Goal: Information Seeking & Learning: Learn about a topic

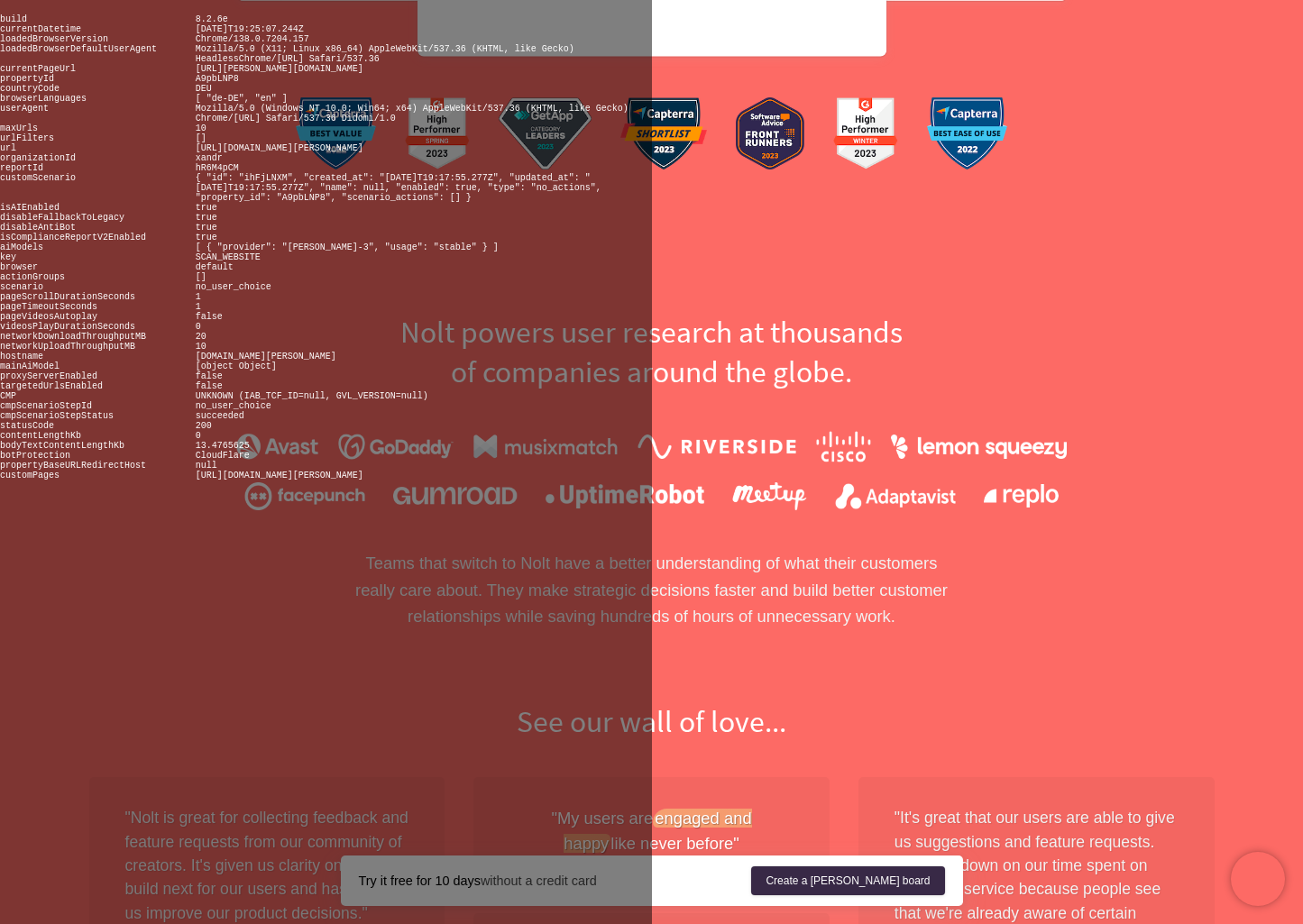
scroll to position [976, 0]
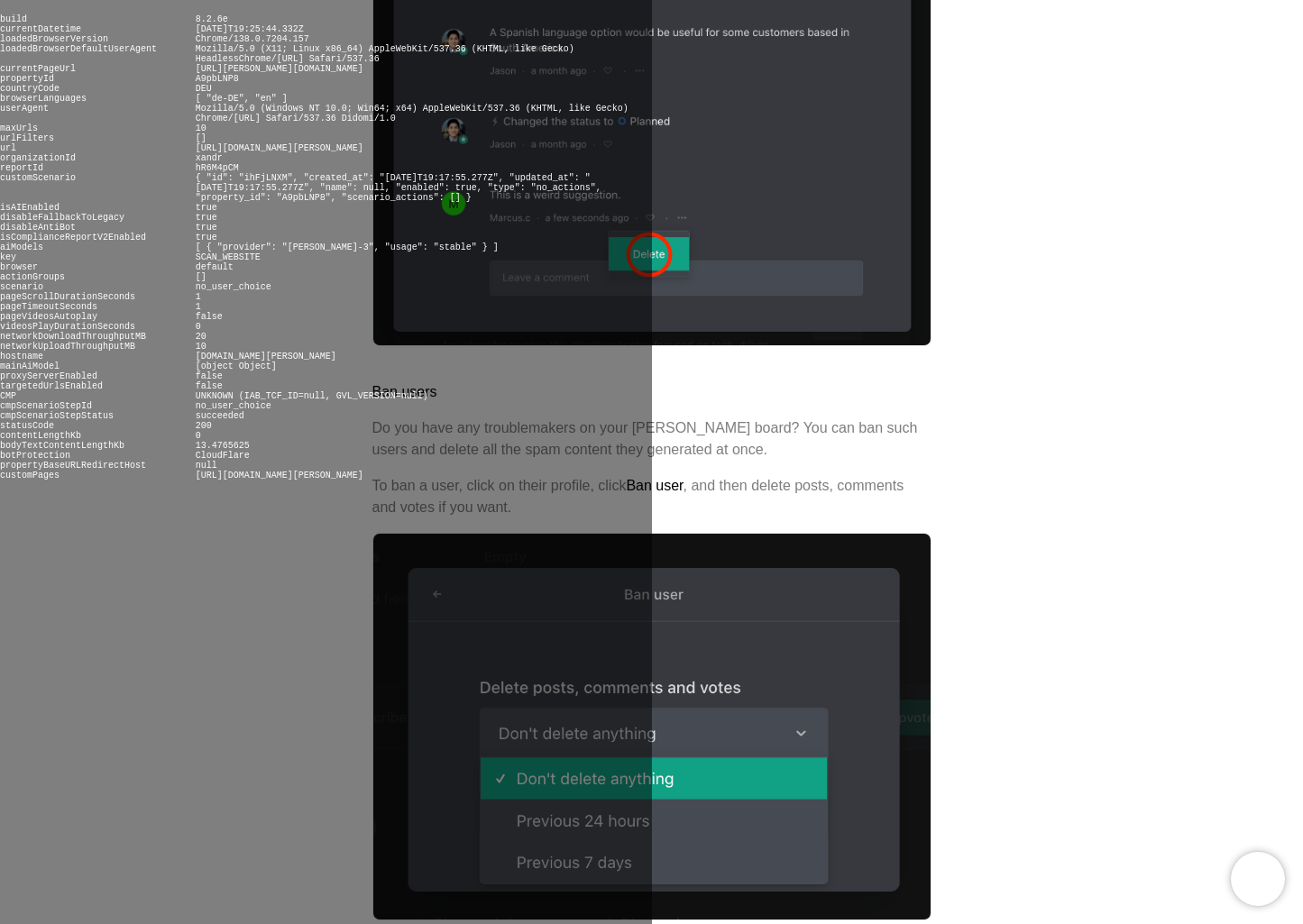
scroll to position [1223, 0]
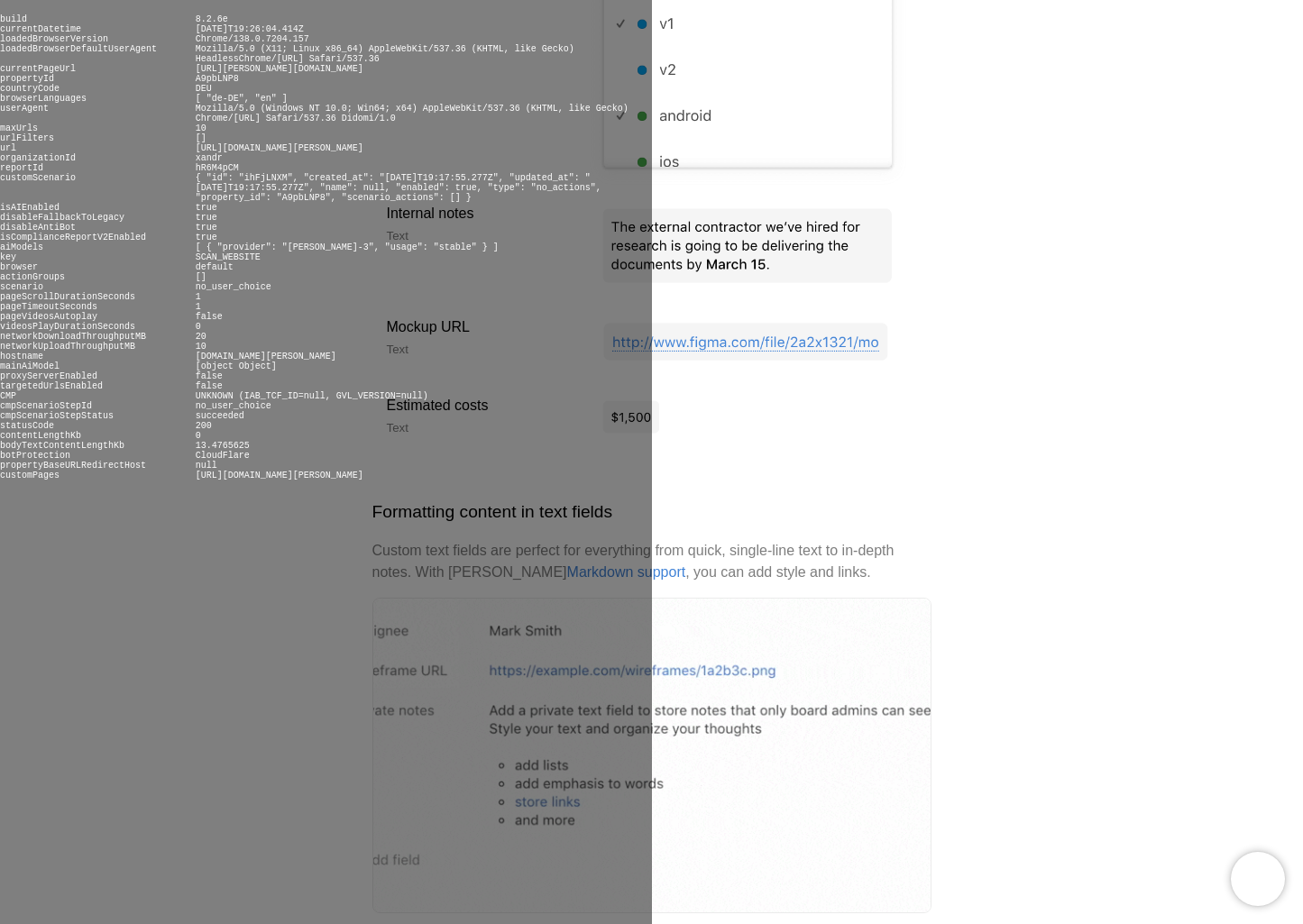
scroll to position [1920, 0]
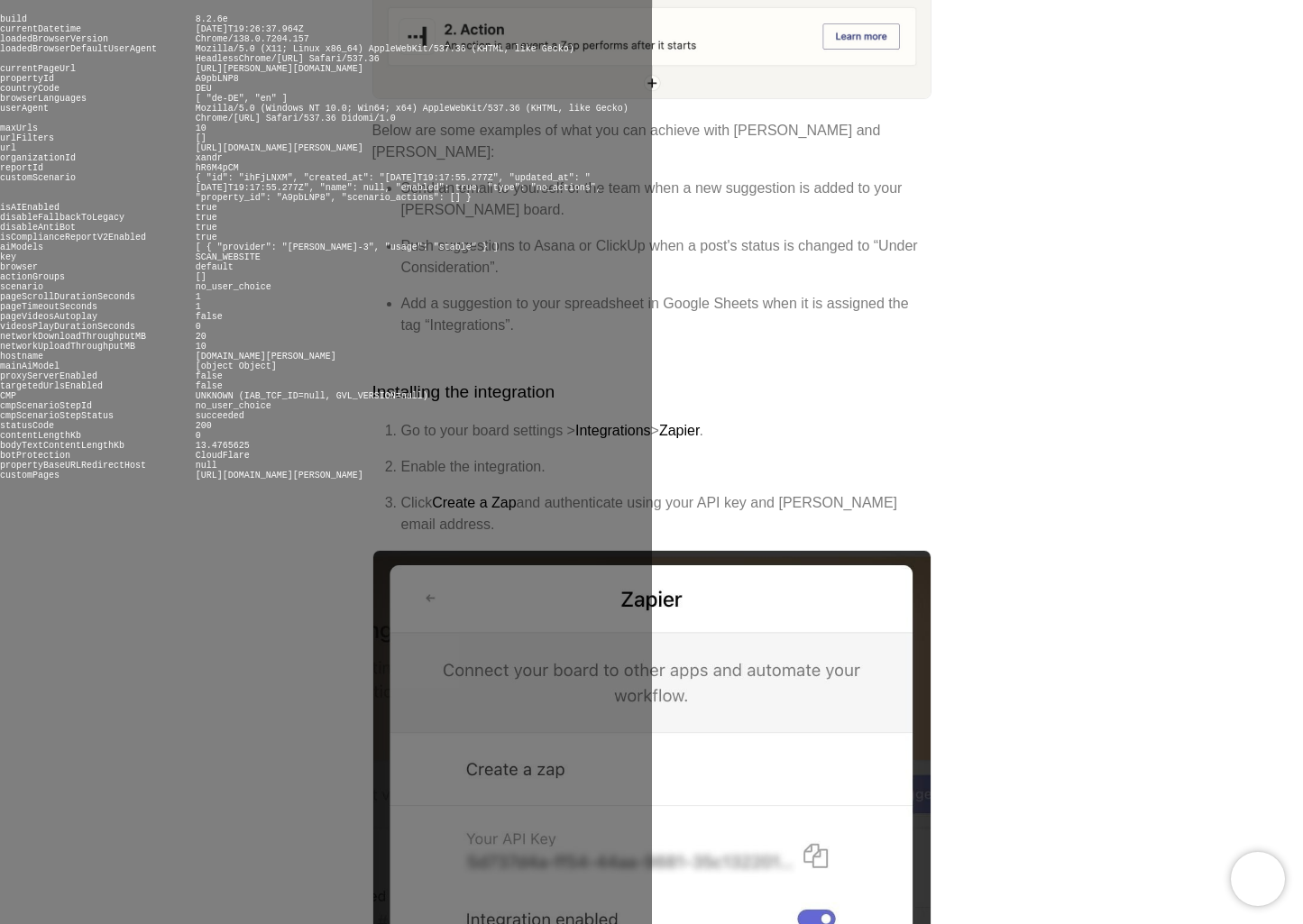
scroll to position [781, 0]
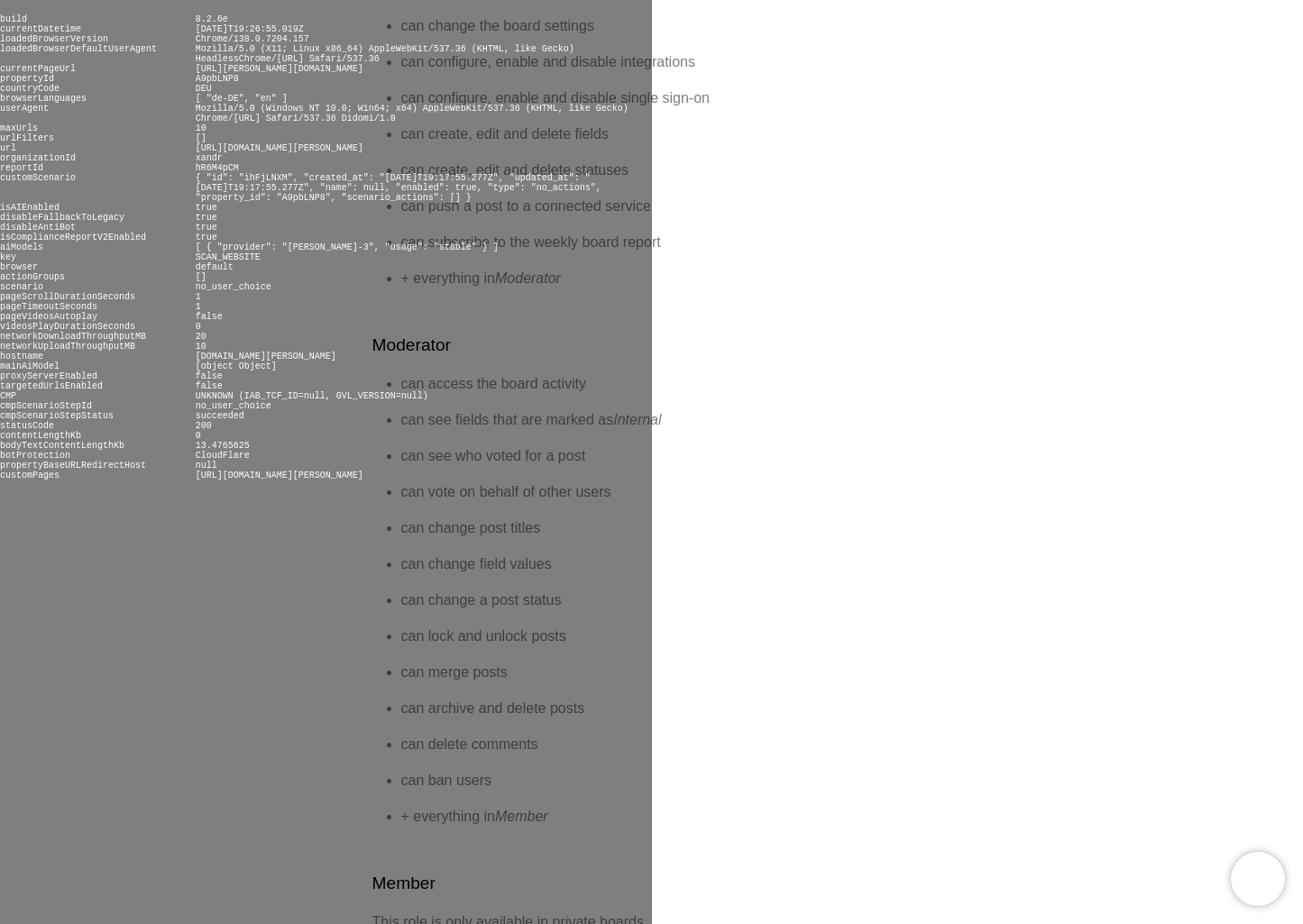
scroll to position [746, 0]
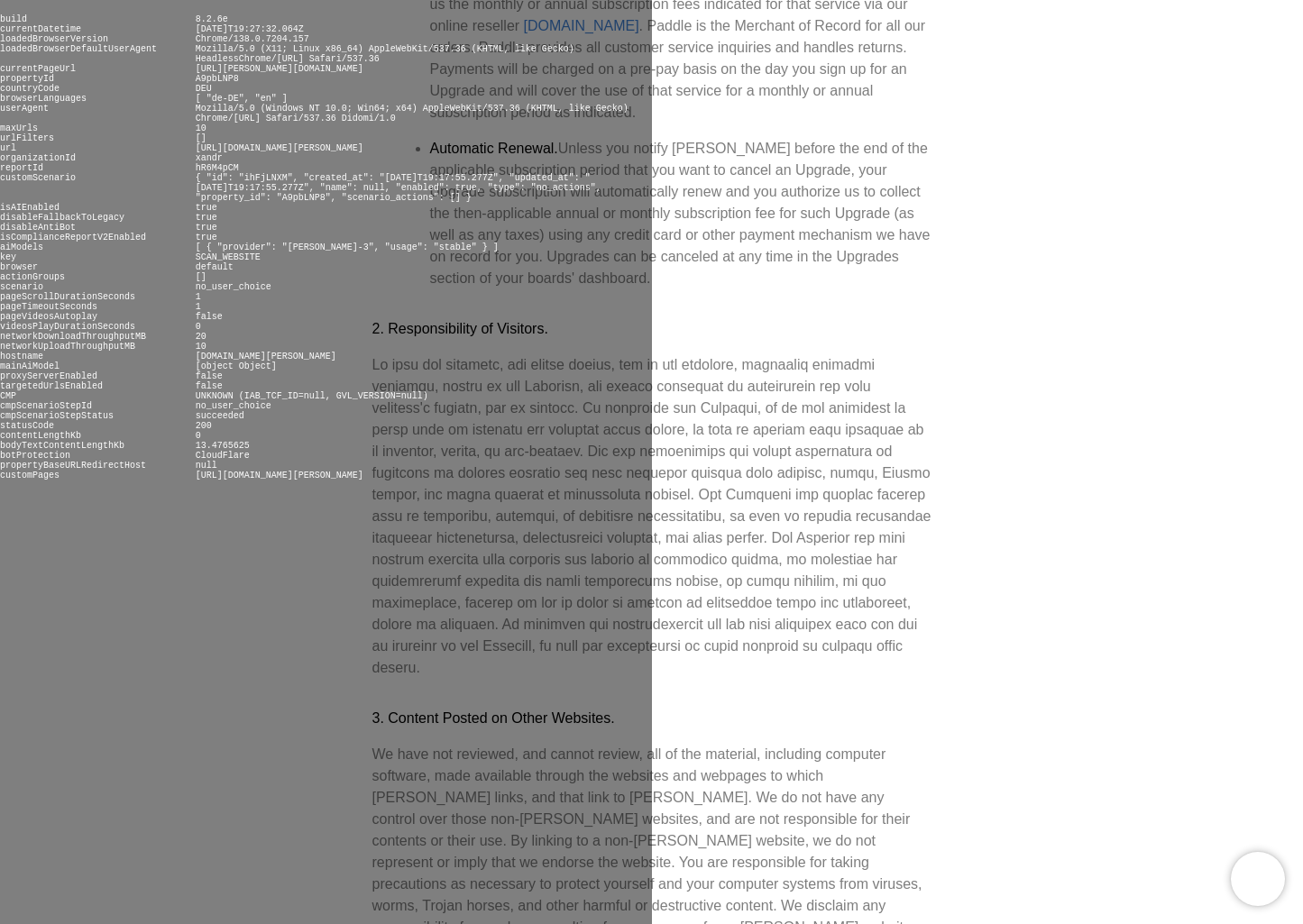
scroll to position [1819, 0]
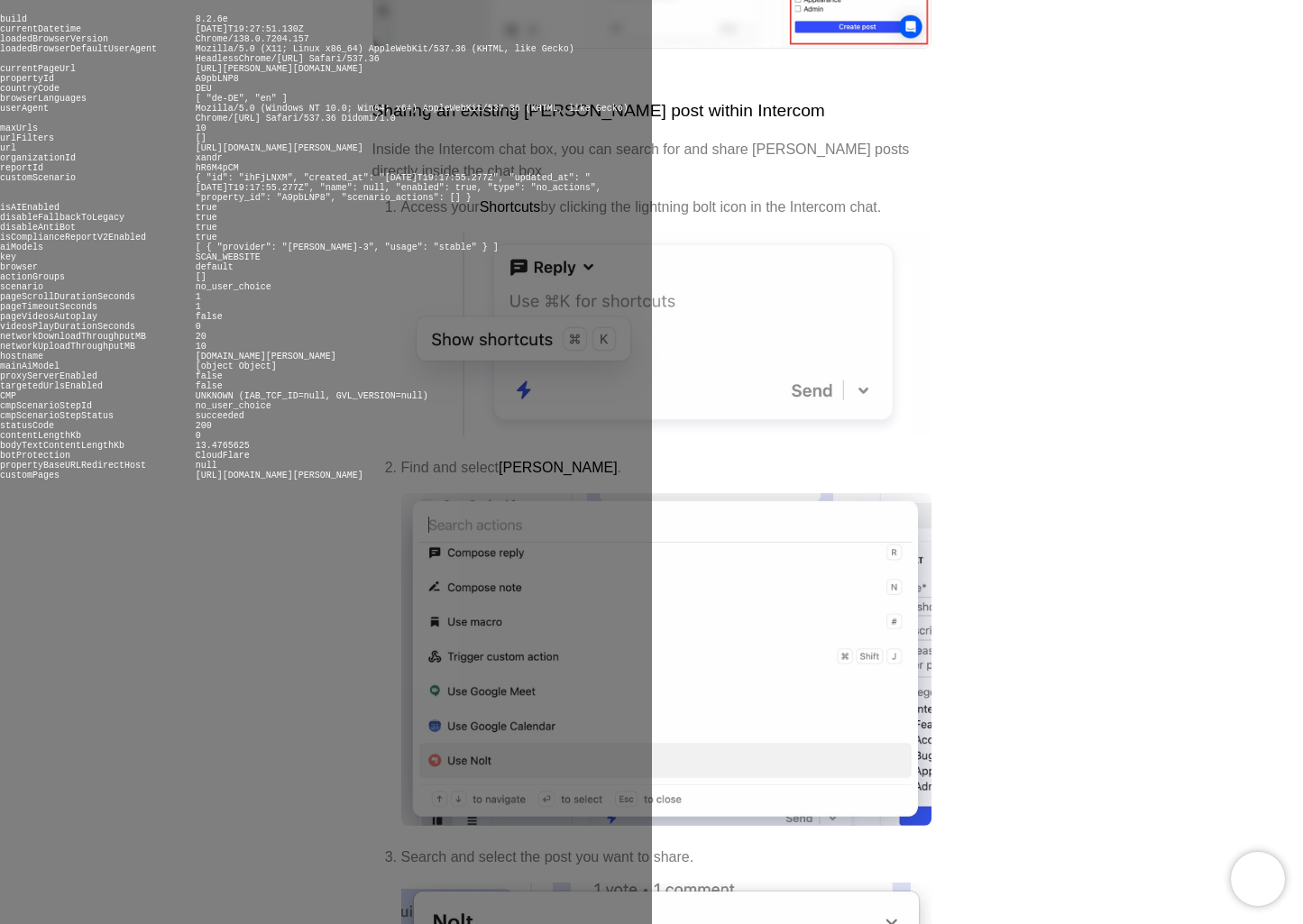
scroll to position [1623, 0]
